Goal: Task Accomplishment & Management: Manage account settings

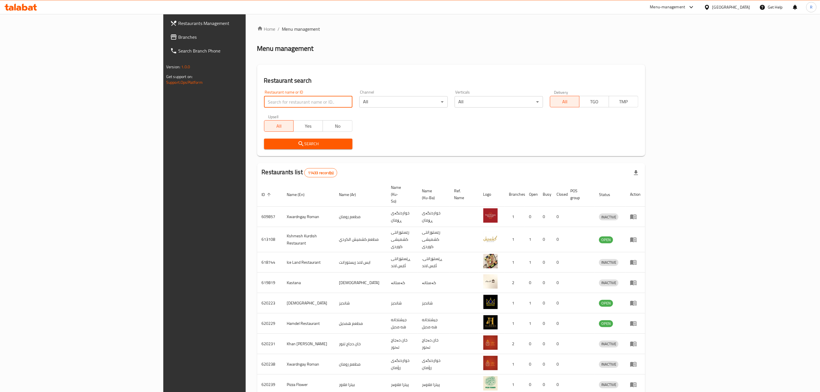
click at [264, 98] on input "search" at bounding box center [308, 101] width 88 height 11
type input "tandoori"
click at [269, 145] on span "Search" at bounding box center [308, 143] width 79 height 7
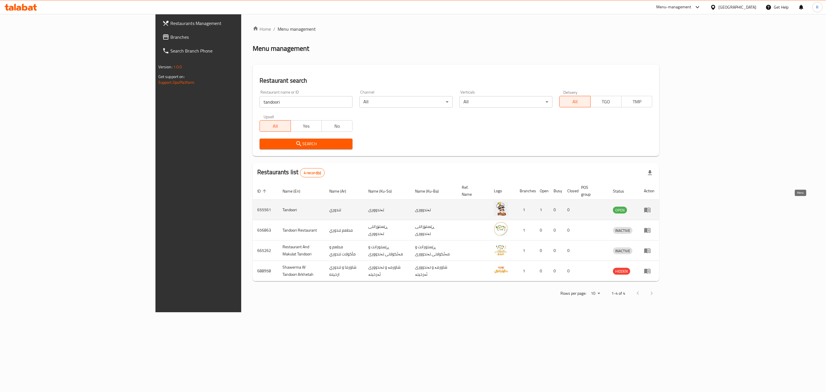
click at [651, 208] on icon "enhanced table" at bounding box center [647, 210] width 6 height 5
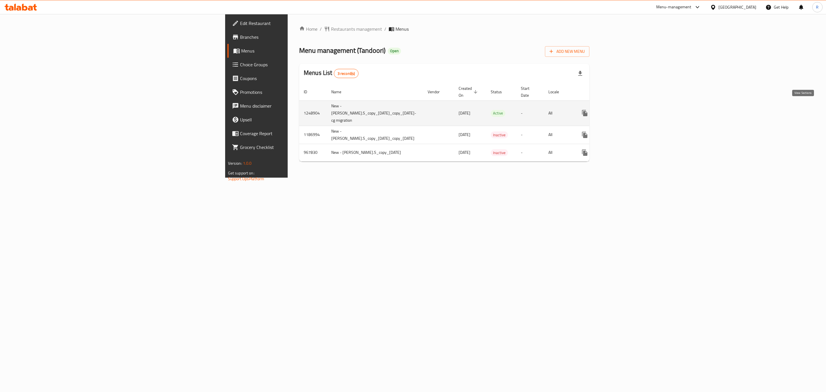
click at [630, 110] on icon "enhanced table" at bounding box center [626, 113] width 7 height 7
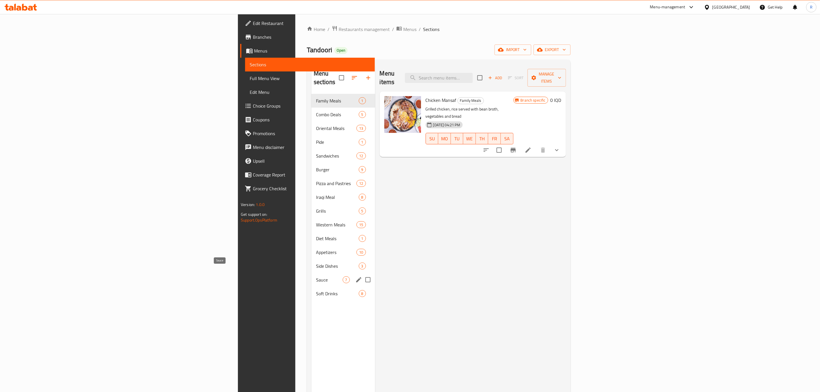
click at [316, 276] on span "Sauce" at bounding box center [329, 279] width 27 height 7
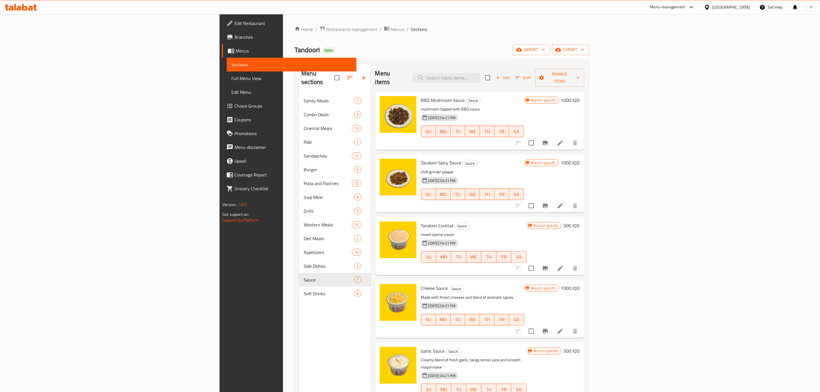
click at [580, 96] on h6 "1000 IQD" at bounding box center [570, 100] width 19 height 8
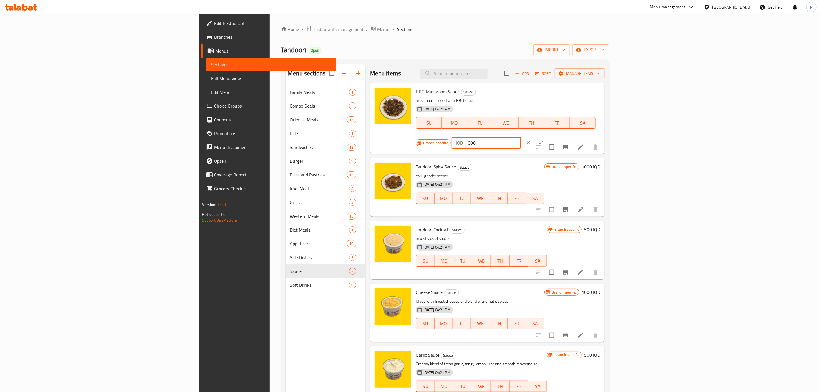
drag, startPoint x: 731, startPoint y: 94, endPoint x: 662, endPoint y: 96, distance: 68.9
click at [603, 96] on div "BBQ Mushroom Sauce Sauce mushroom topped with BBQ sauce [DATE] 04:21 PM SU MO T…" at bounding box center [507, 118] width 189 height 66
type input "2000"
click at [544, 140] on icon "ok" at bounding box center [541, 143] width 6 height 6
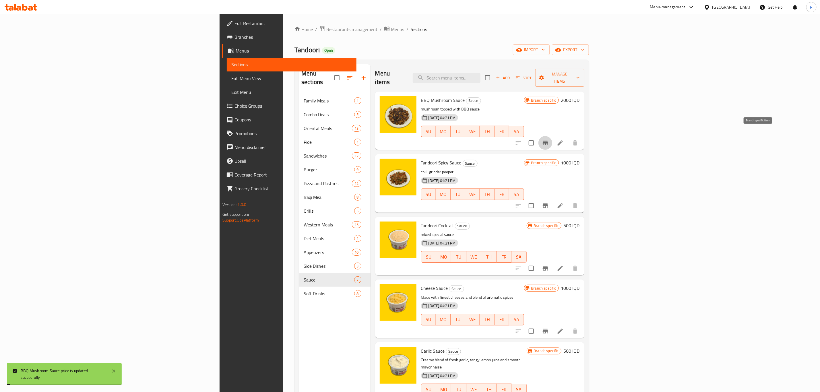
click at [548, 141] on icon "Branch-specific-item" at bounding box center [545, 143] width 5 height 5
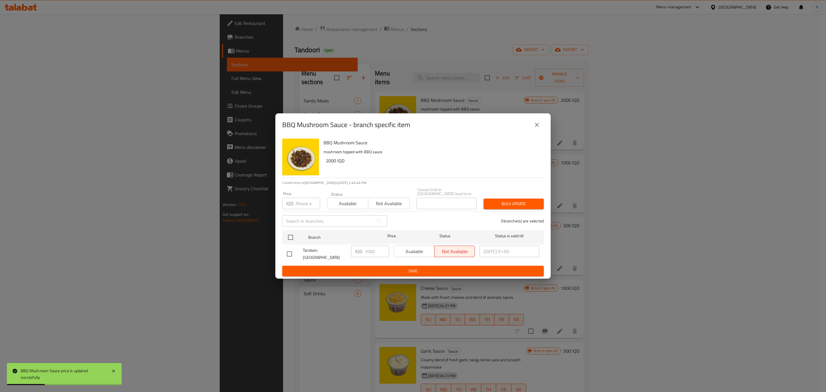
drag, startPoint x: 288, startPoint y: 251, endPoint x: 320, endPoint y: 251, distance: 31.9
click at [288, 251] on input "checkbox" at bounding box center [290, 254] width 12 height 12
checkbox input "true"
drag, startPoint x: 368, startPoint y: 253, endPoint x: 362, endPoint y: 254, distance: 6.5
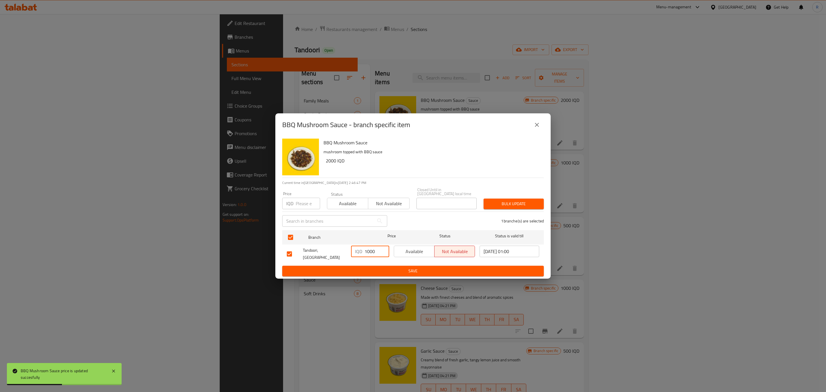
click at [362, 254] on div "IQD 1000 ​" at bounding box center [370, 251] width 38 height 11
type input "2000"
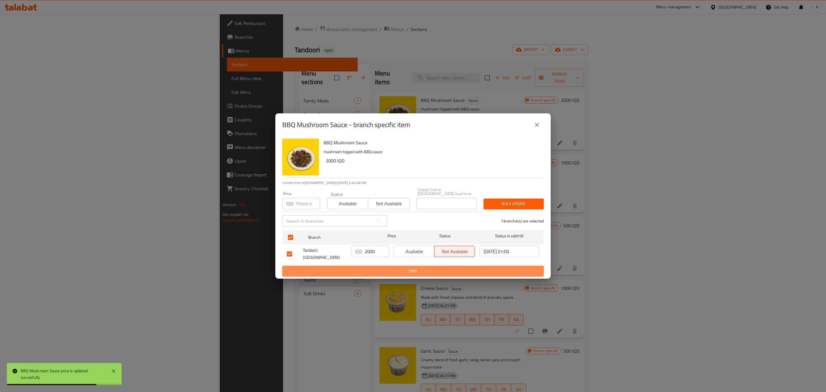
click at [370, 267] on span "Save" at bounding box center [413, 270] width 253 height 7
